Goal: Information Seeking & Learning: Learn about a topic

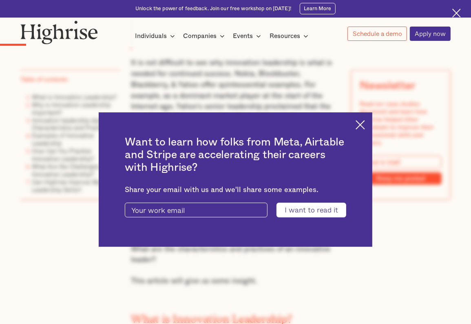
scroll to position [579, 0]
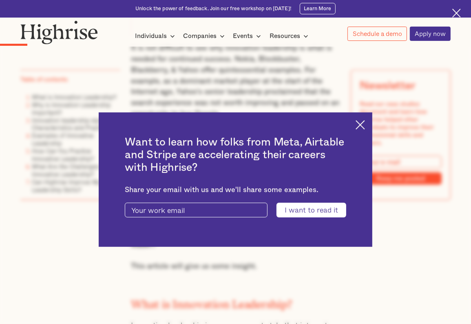
click at [359, 122] on img at bounding box center [360, 124] width 9 height 9
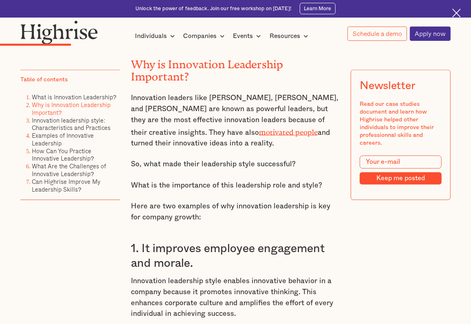
scroll to position [1022, 0]
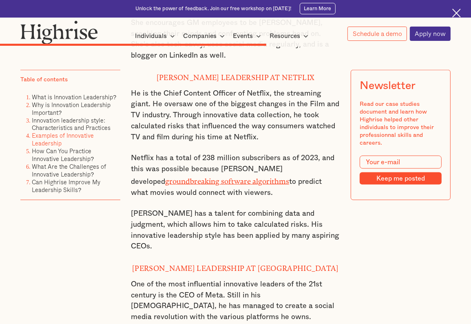
scroll to position [3133, 0]
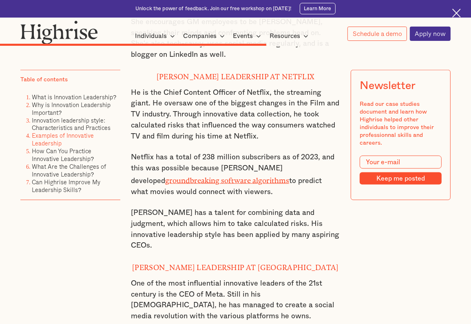
click at [259, 87] on p "He is the Chief Content Officer of Netflix, the streaming giant. He oversaw one…" at bounding box center [235, 114] width 209 height 55
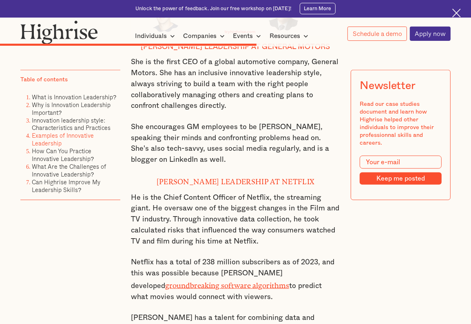
scroll to position [3028, 0]
click at [291, 131] on div "Examples of Innovative Leadership [PERSON_NAME] leadership at General Motors Sh…" at bounding box center [235, 254] width 209 height 778
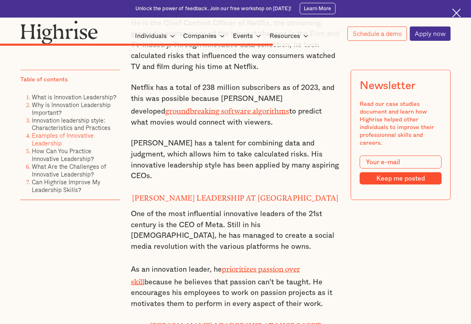
scroll to position [3202, 0]
click at [264, 182] on div "Examples of Innovative Leadership [PERSON_NAME] leadership at General Motors Sh…" at bounding box center [235, 80] width 209 height 778
click at [278, 184] on div "Examples of Innovative Leadership [PERSON_NAME] leadership at General Motors Sh…" at bounding box center [235, 80] width 209 height 778
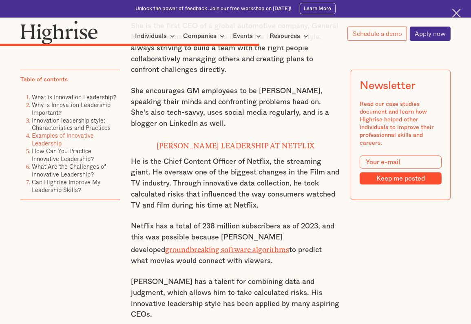
scroll to position [3064, 0]
click at [288, 155] on div "Examples of Innovative Leadership [PERSON_NAME] leadership at General Motors Sh…" at bounding box center [235, 218] width 209 height 778
click at [251, 220] on p "Netflix has a total of 238 million subscribers as of 2023, and this was possibl…" at bounding box center [235, 242] width 209 height 45
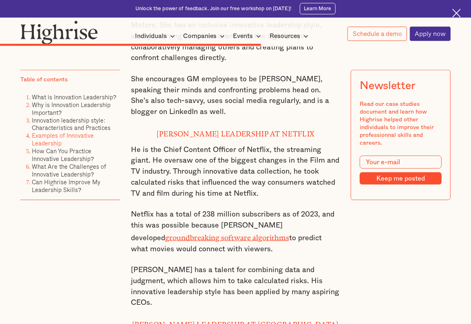
scroll to position [3080, 0]
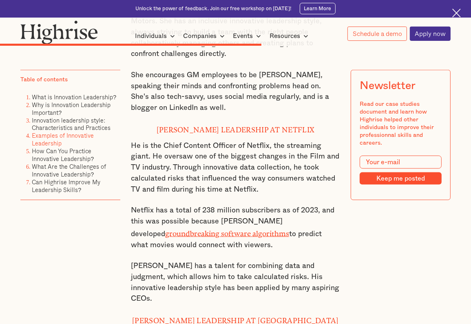
click at [244, 260] on p "[PERSON_NAME] has a talent for combining data and judgment, which allows him to…" at bounding box center [235, 282] width 209 height 44
click at [326, 205] on p "Netflix has a total of 238 million subscribers as of 2023, and this was possibl…" at bounding box center [235, 227] width 209 height 45
click at [224, 205] on p "Netflix has a total of 238 million subscribers as of 2023, and this was possibl…" at bounding box center [235, 227] width 209 height 45
click at [240, 260] on p "[PERSON_NAME] has a talent for combining data and judgment, which allows him to…" at bounding box center [235, 282] width 209 height 44
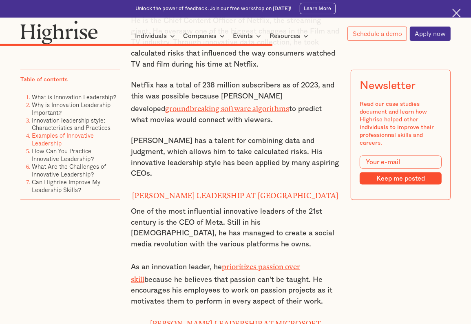
scroll to position [3211, 0]
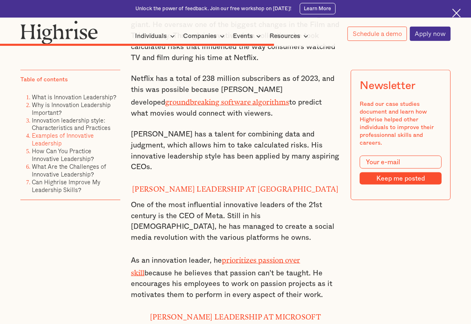
click at [296, 200] on p "One of the most influential innovative leaders of the 21st century is the CEO o…" at bounding box center [235, 222] width 209 height 44
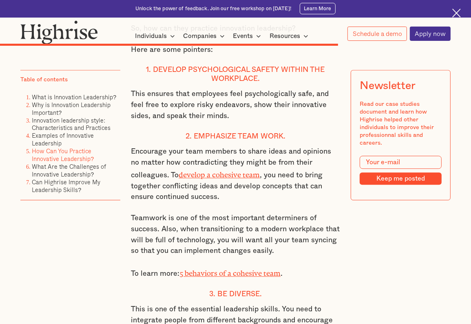
scroll to position [3890, 0]
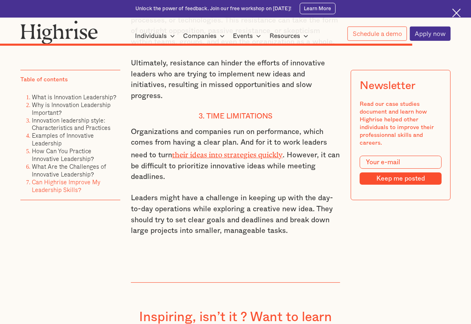
scroll to position [4634, 0]
